Goal: Check status: Check status

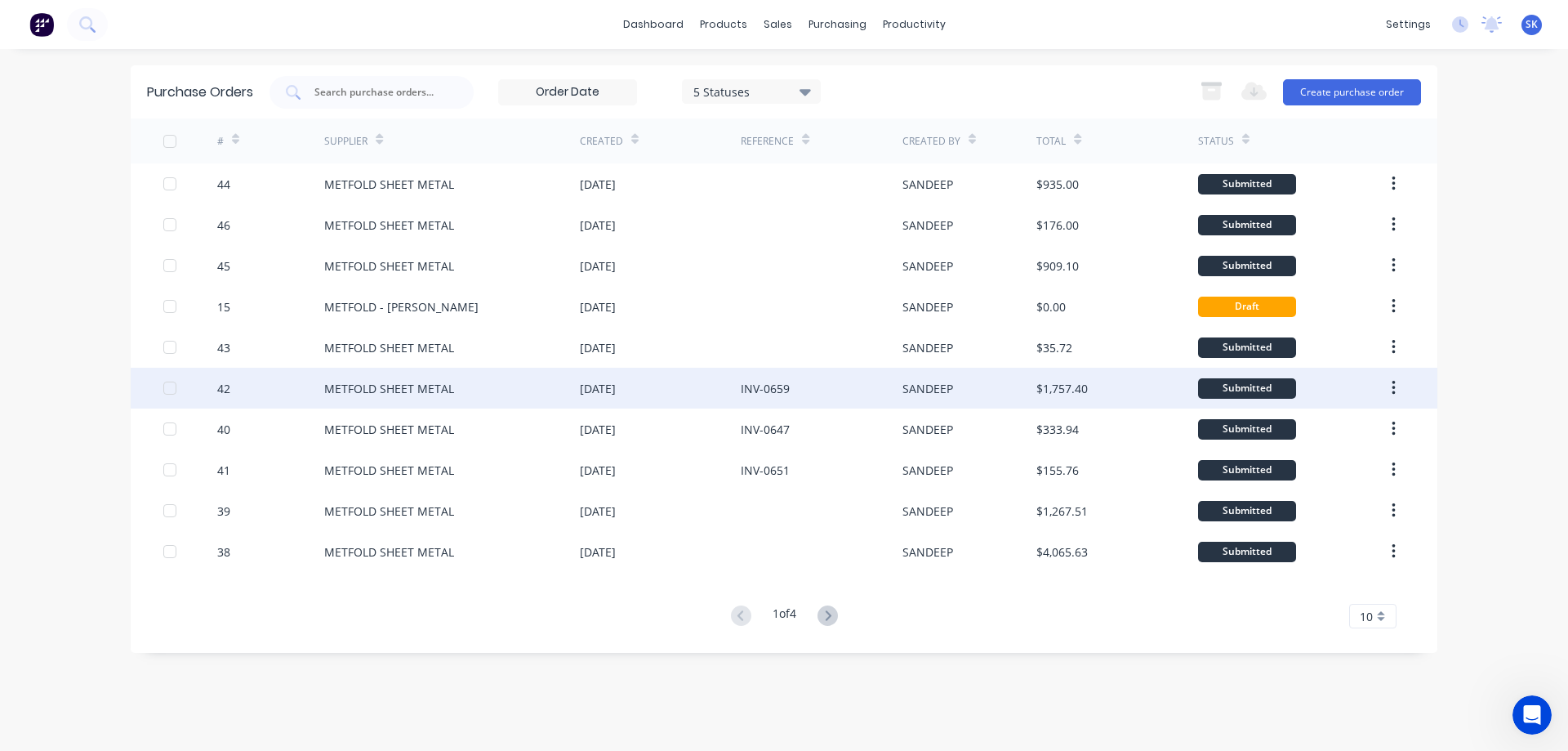
click at [629, 398] on div "[DATE]" at bounding box center [660, 388] width 160 height 41
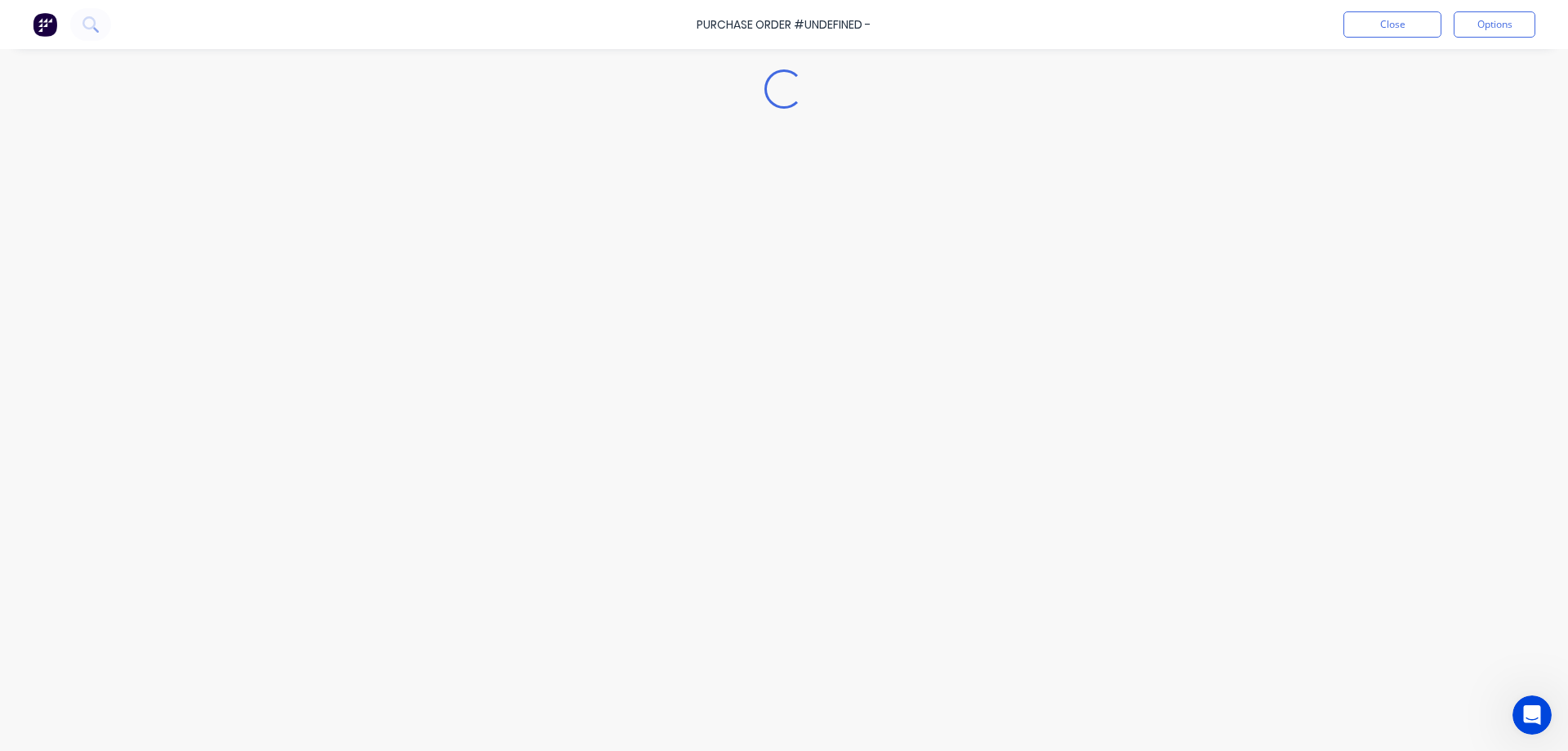
type textarea "x"
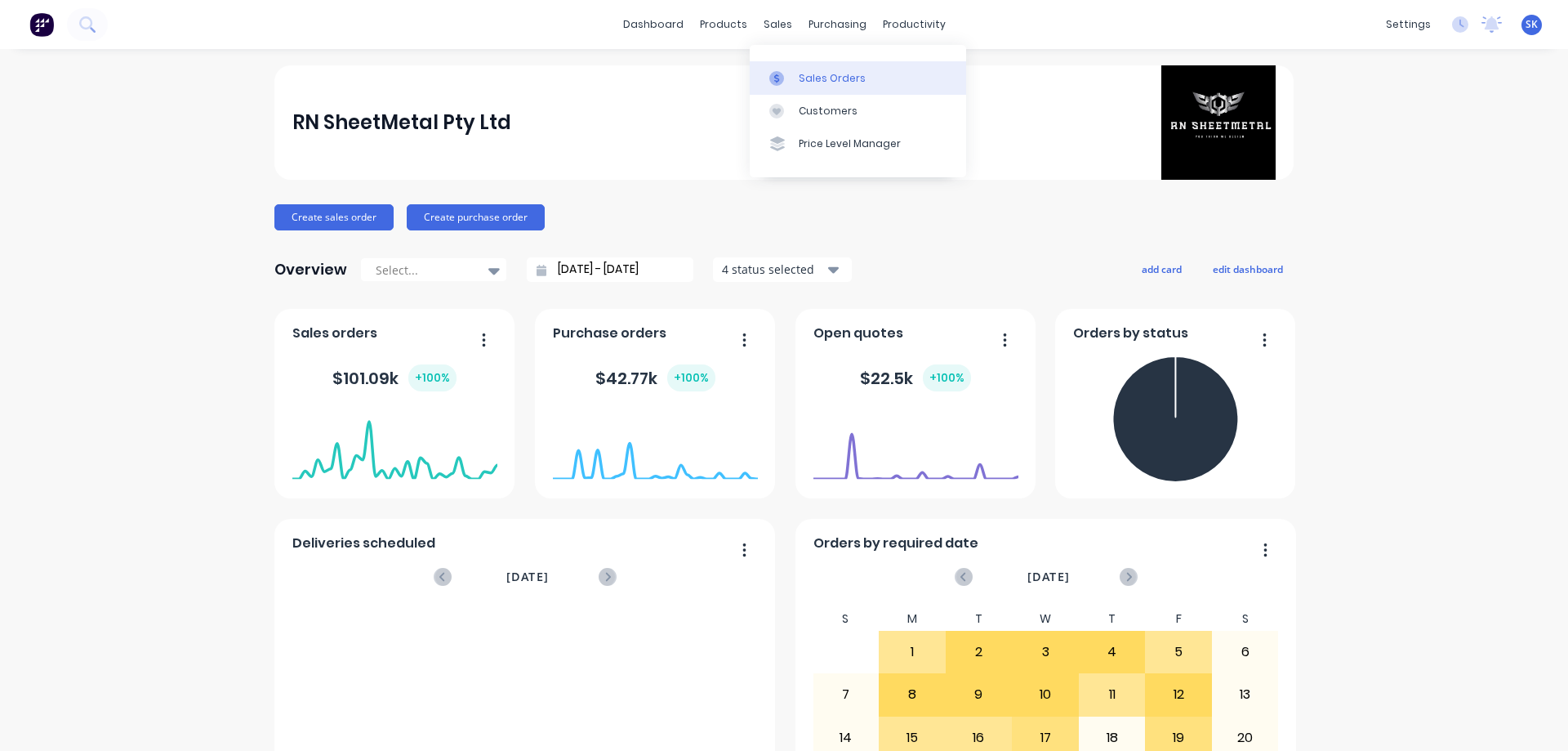
click at [803, 72] on div "Sales Orders" at bounding box center [831, 78] width 67 height 15
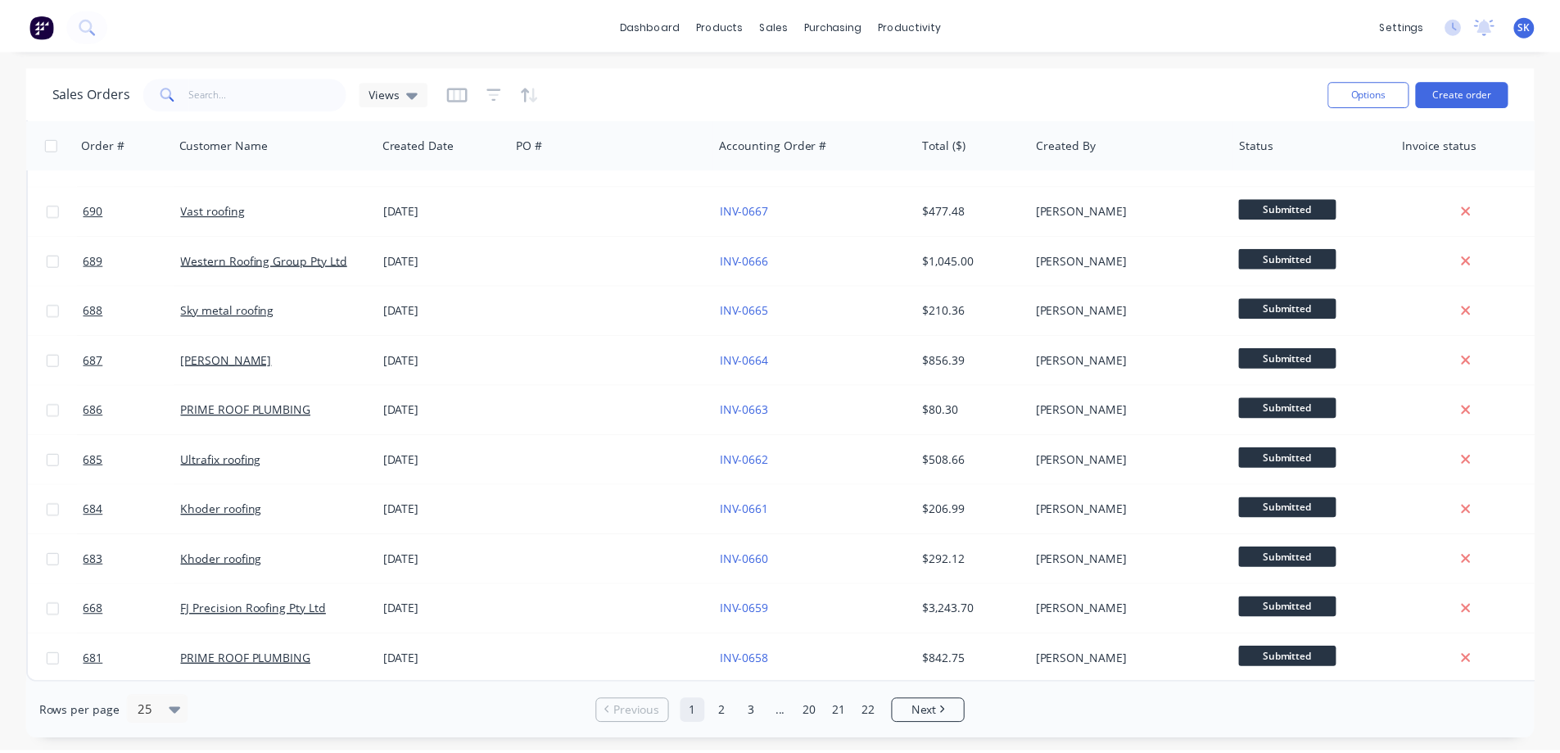
scroll to position [742, 0]
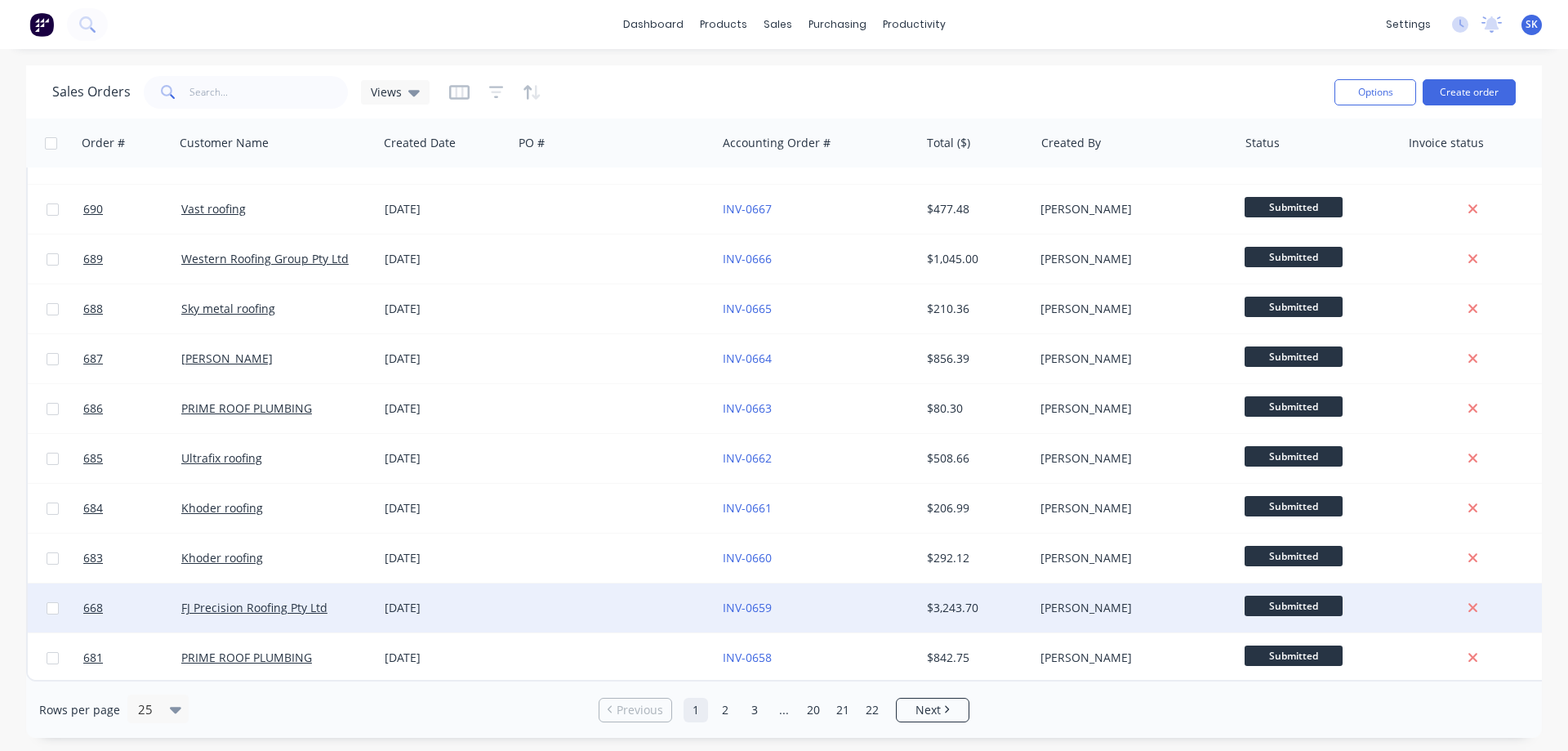
click at [636, 600] on div at bounding box center [614, 607] width 203 height 49
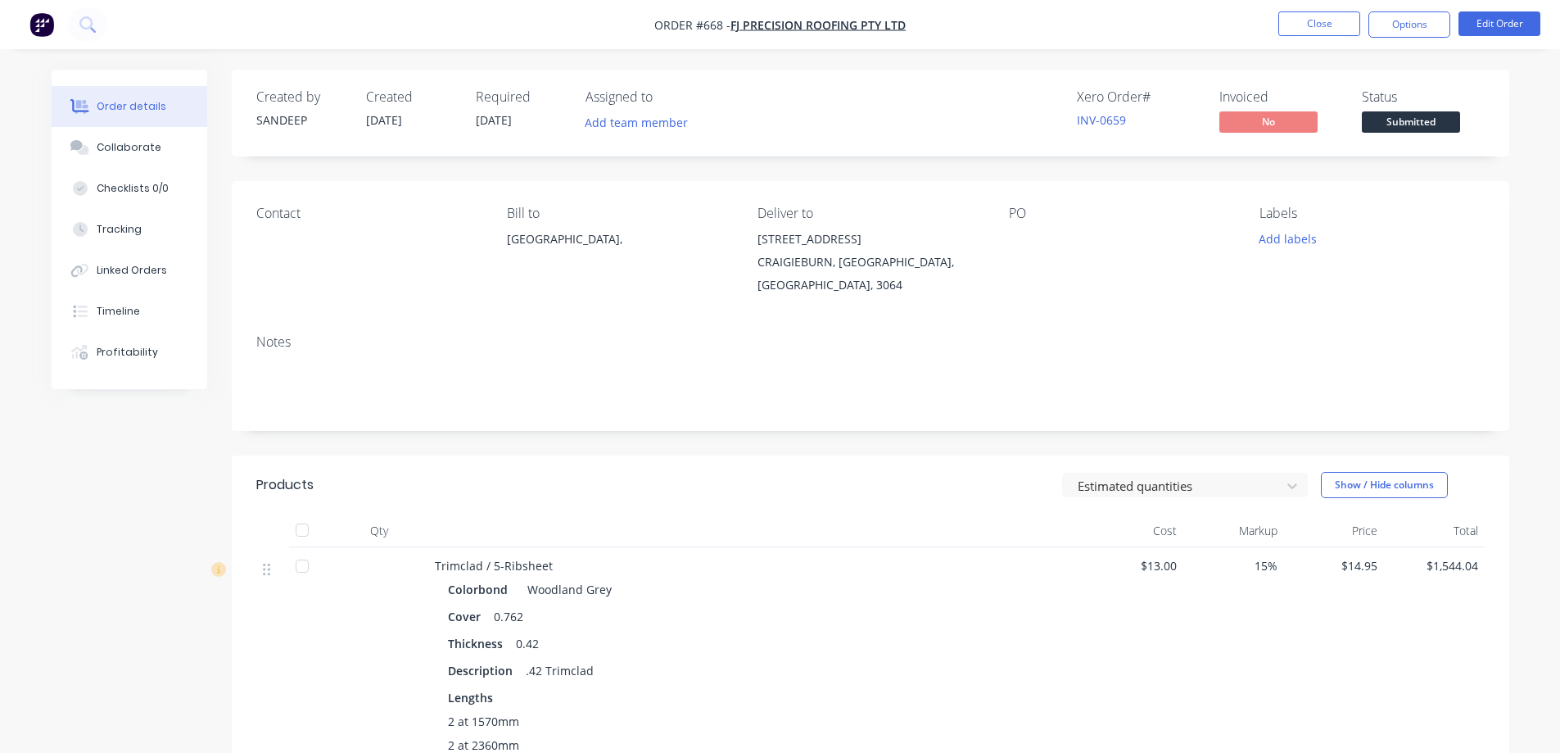
click at [43, 20] on img "button" at bounding box center [41, 24] width 25 height 25
